Goal: Find specific page/section: Find specific page/section

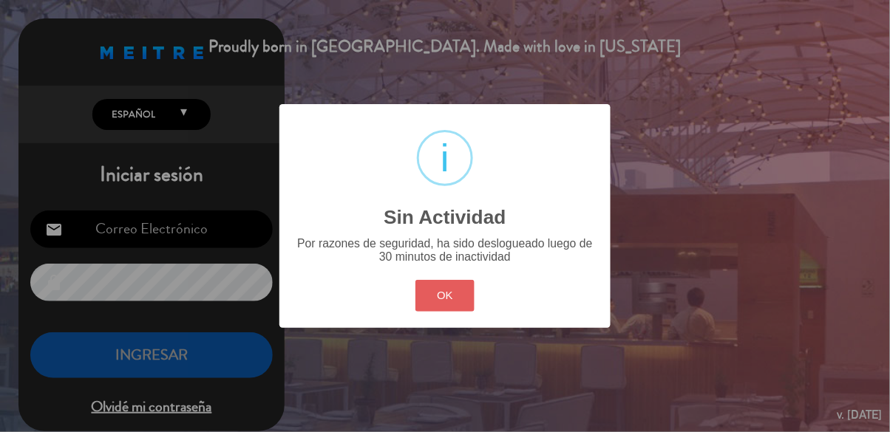
click at [451, 305] on button "OK" at bounding box center [445, 296] width 60 height 32
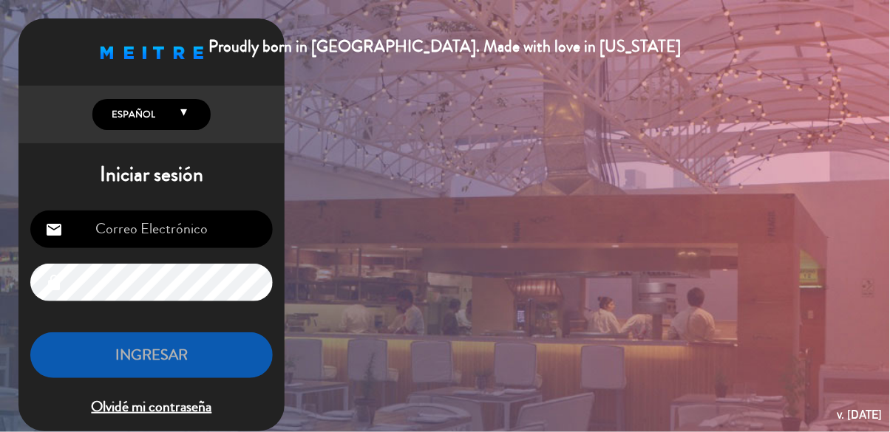
click at [162, 237] on input "email" at bounding box center [151, 230] width 242 height 38
type input "[EMAIL_ADDRESS][DOMAIN_NAME]"
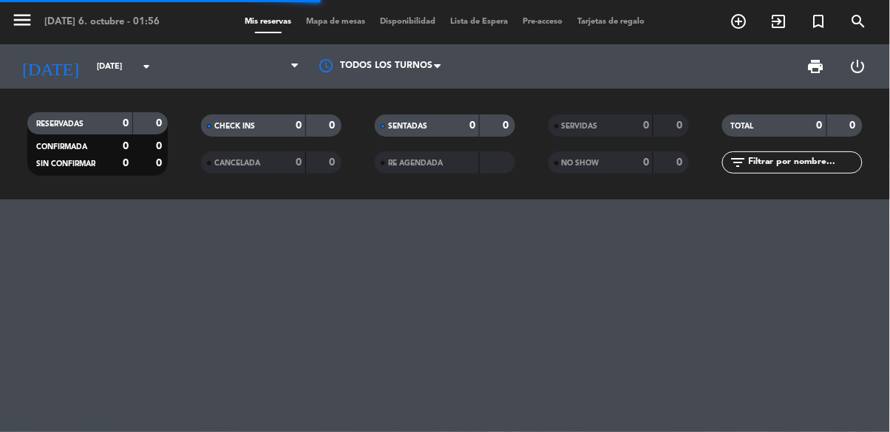
click at [341, 18] on span "Mapa de mesas" at bounding box center [336, 22] width 74 height 8
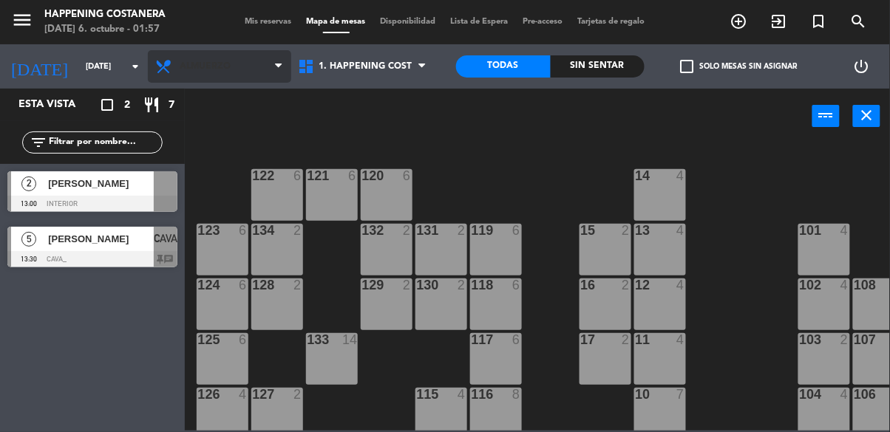
click at [191, 61] on span "Almuerzo" at bounding box center [205, 66] width 51 height 10
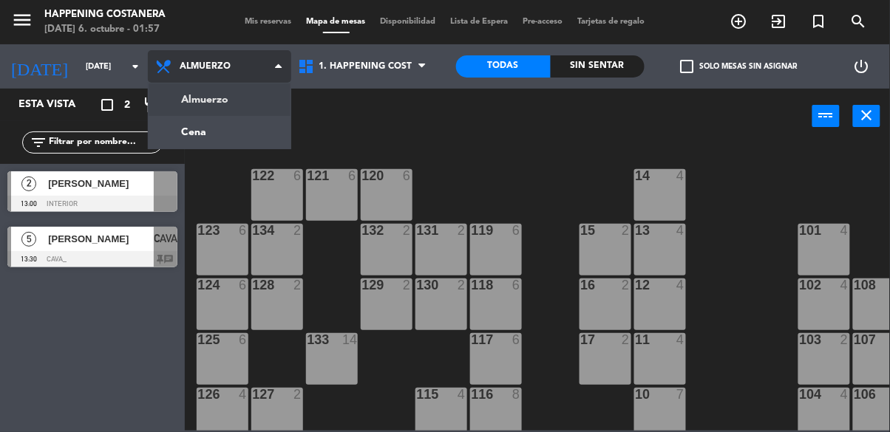
click at [191, 144] on ng-component "menu Happening Costanera [DATE] 6. octubre - 01:57 Mis reservas Mapa de mesas D…" at bounding box center [445, 215] width 890 height 431
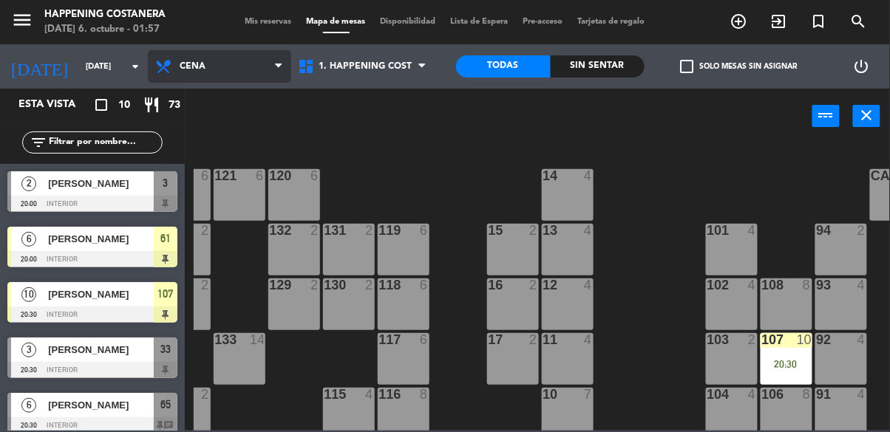
scroll to position [0, 92]
click at [166, 73] on icon at bounding box center [164, 67] width 21 height 18
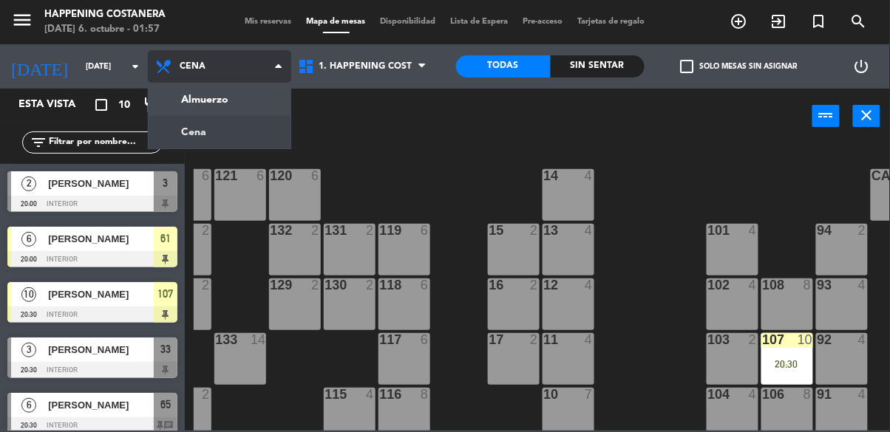
click at [169, 98] on ng-component "menu Happening Costanera [DATE] 6. octubre - 01:57 Mis reservas Mapa de mesas D…" at bounding box center [445, 215] width 890 height 431
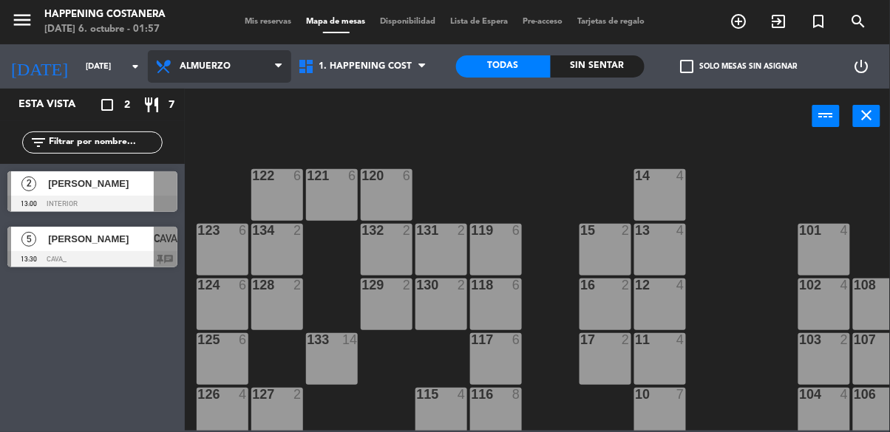
scroll to position [0, 243]
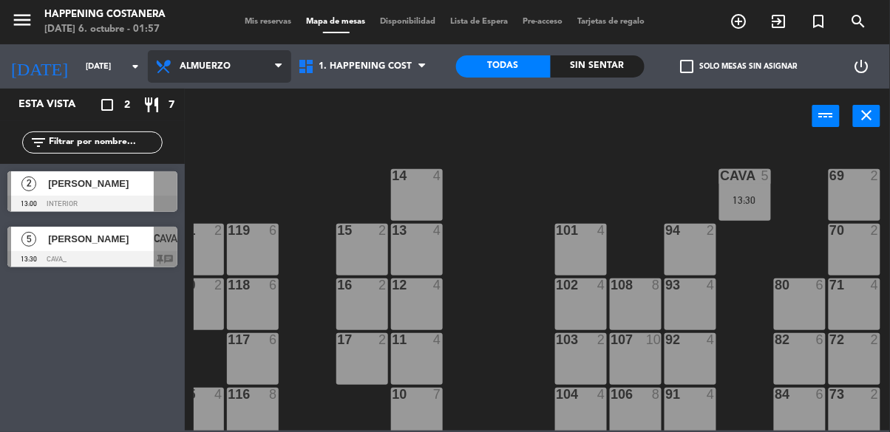
click at [197, 64] on span "Almuerzo" at bounding box center [205, 66] width 51 height 10
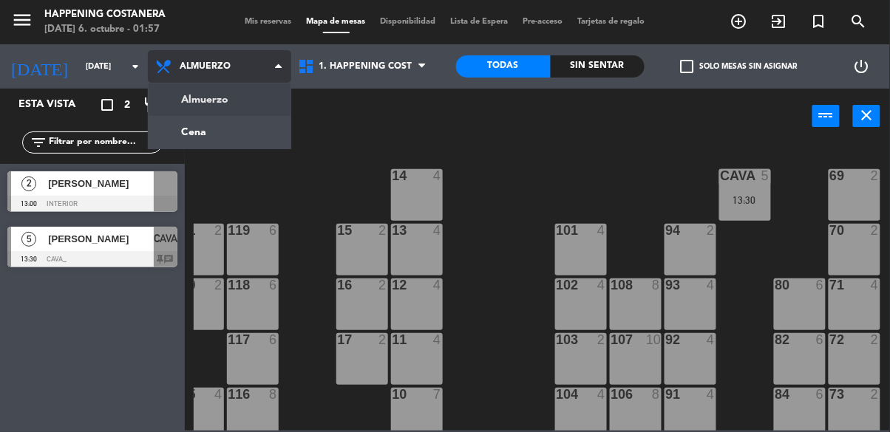
click at [182, 142] on ng-component "menu Happening Costanera [DATE] 6. octubre - 01:57 Mis reservas Mapa de mesas D…" at bounding box center [445, 215] width 890 height 431
